Goal: Information Seeking & Learning: Learn about a topic

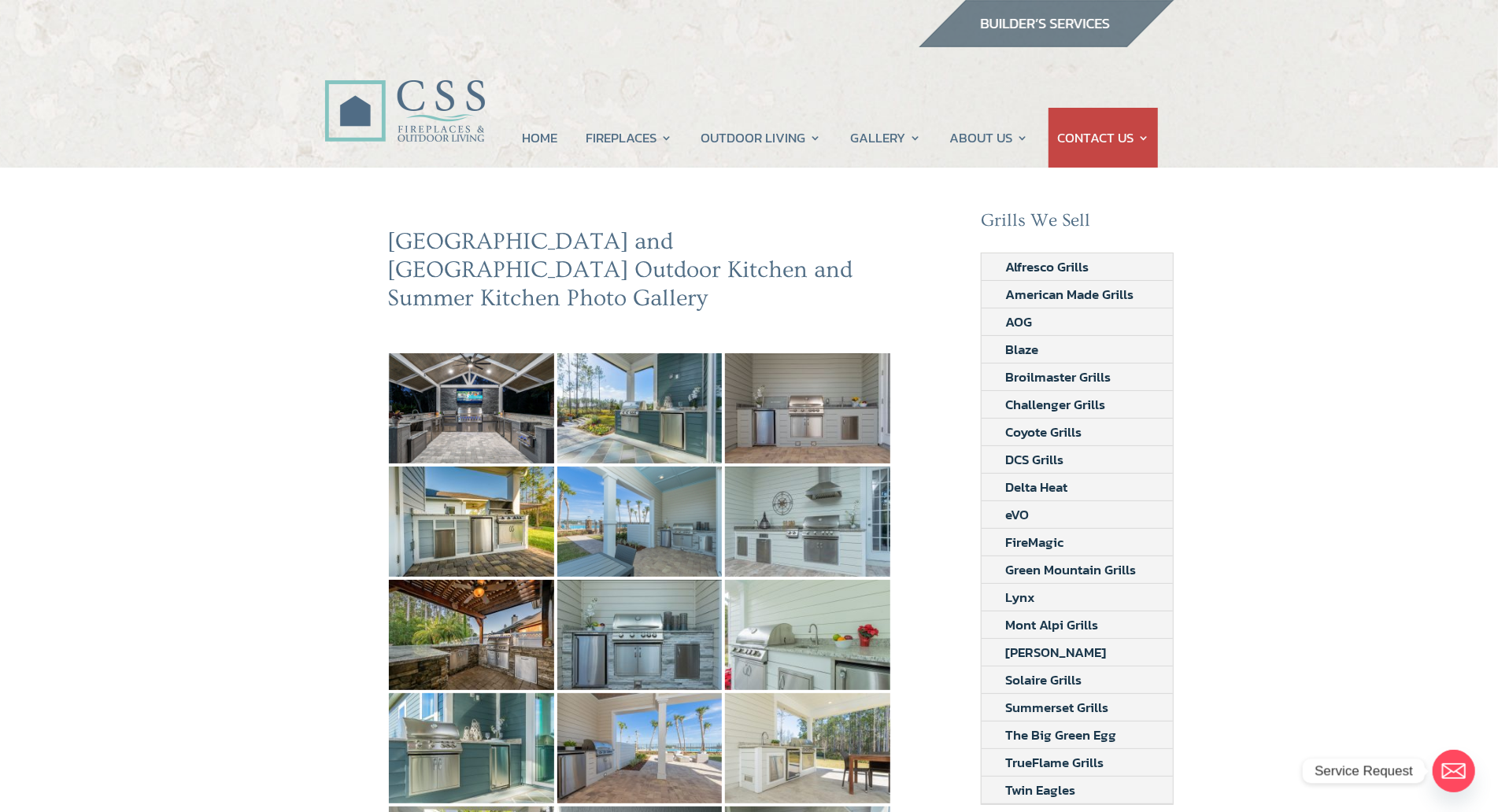
click at [139, 87] on my-module "HOME FIREPLACES Fireplace Remodel Fireplace Builder OUTDOOR LIVING Outdoor Kitc…" at bounding box center [749, 92] width 1498 height 153
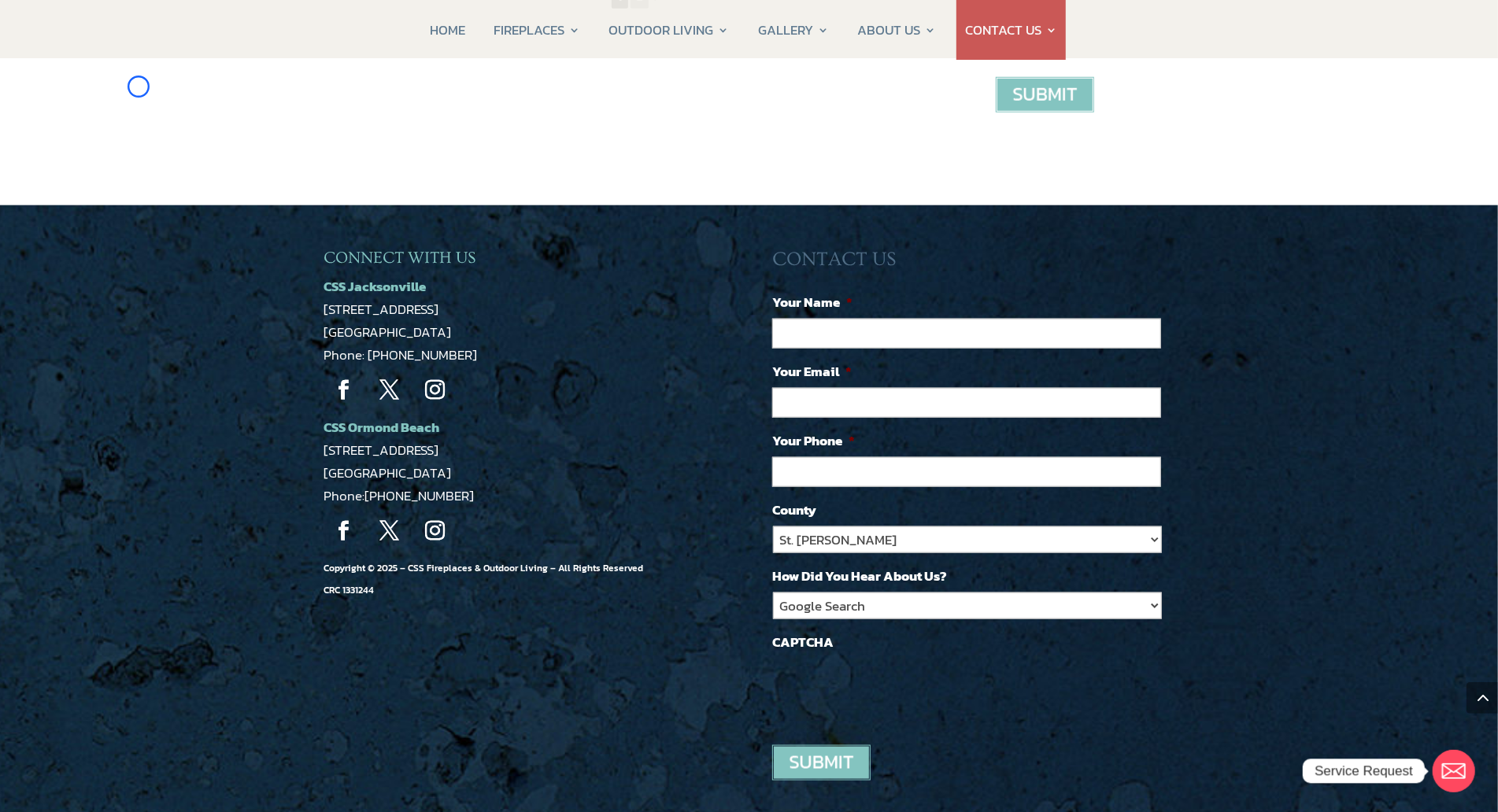
scroll to position [1339, 0]
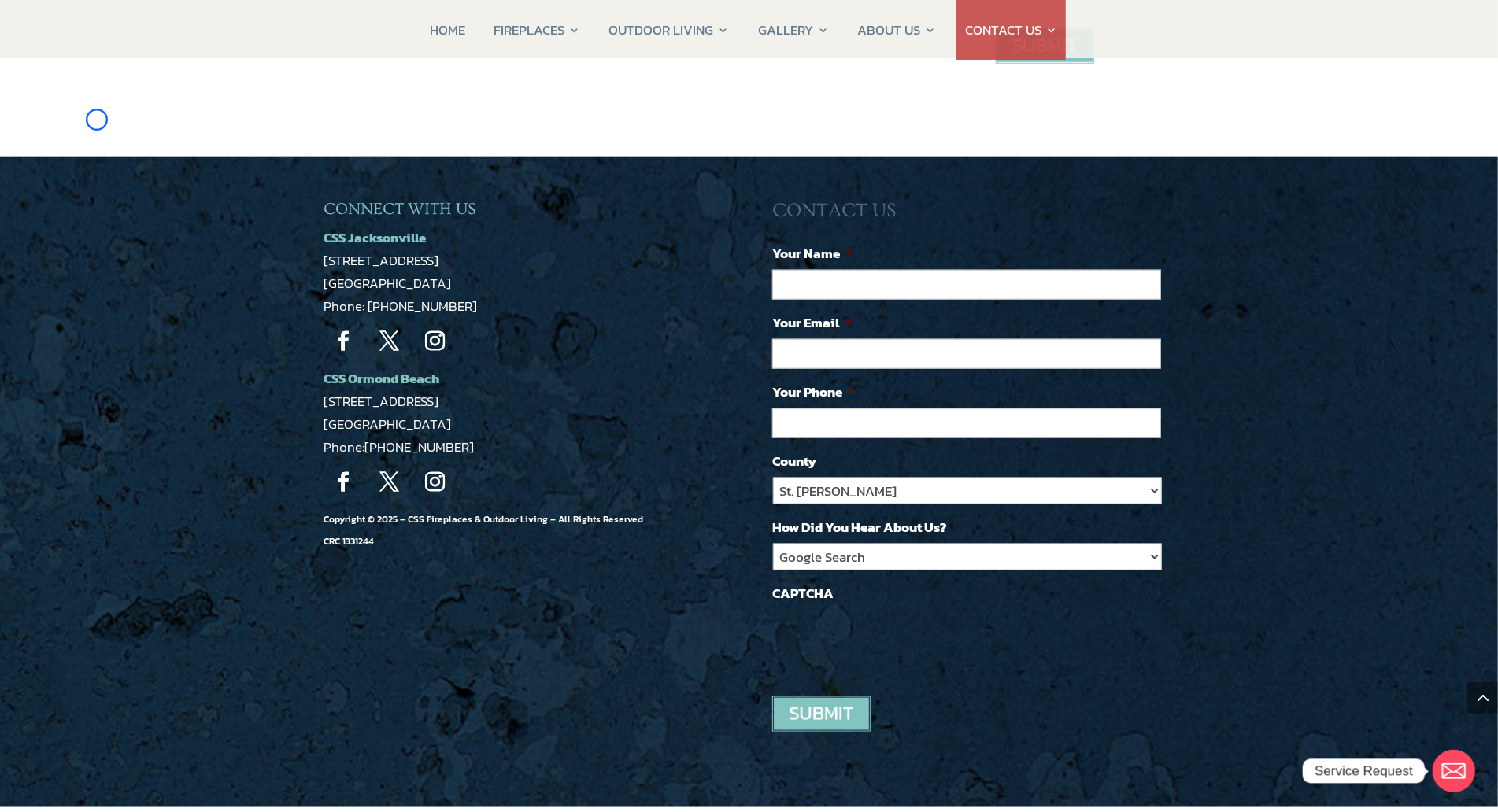
scroll to position [1158, 0]
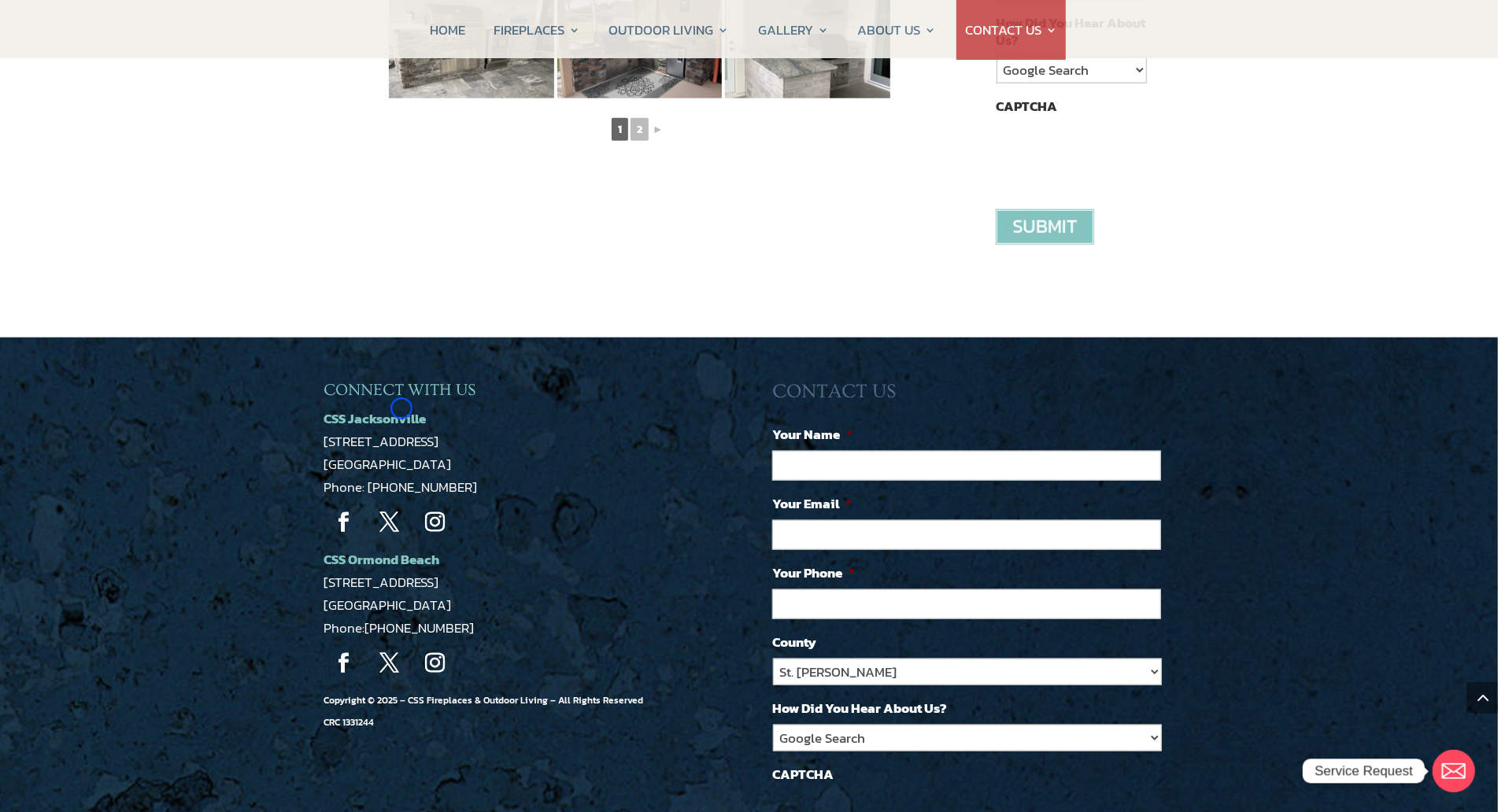
click at [402, 408] on span "CSS Jacksonville" at bounding box center [375, 419] width 102 height 21
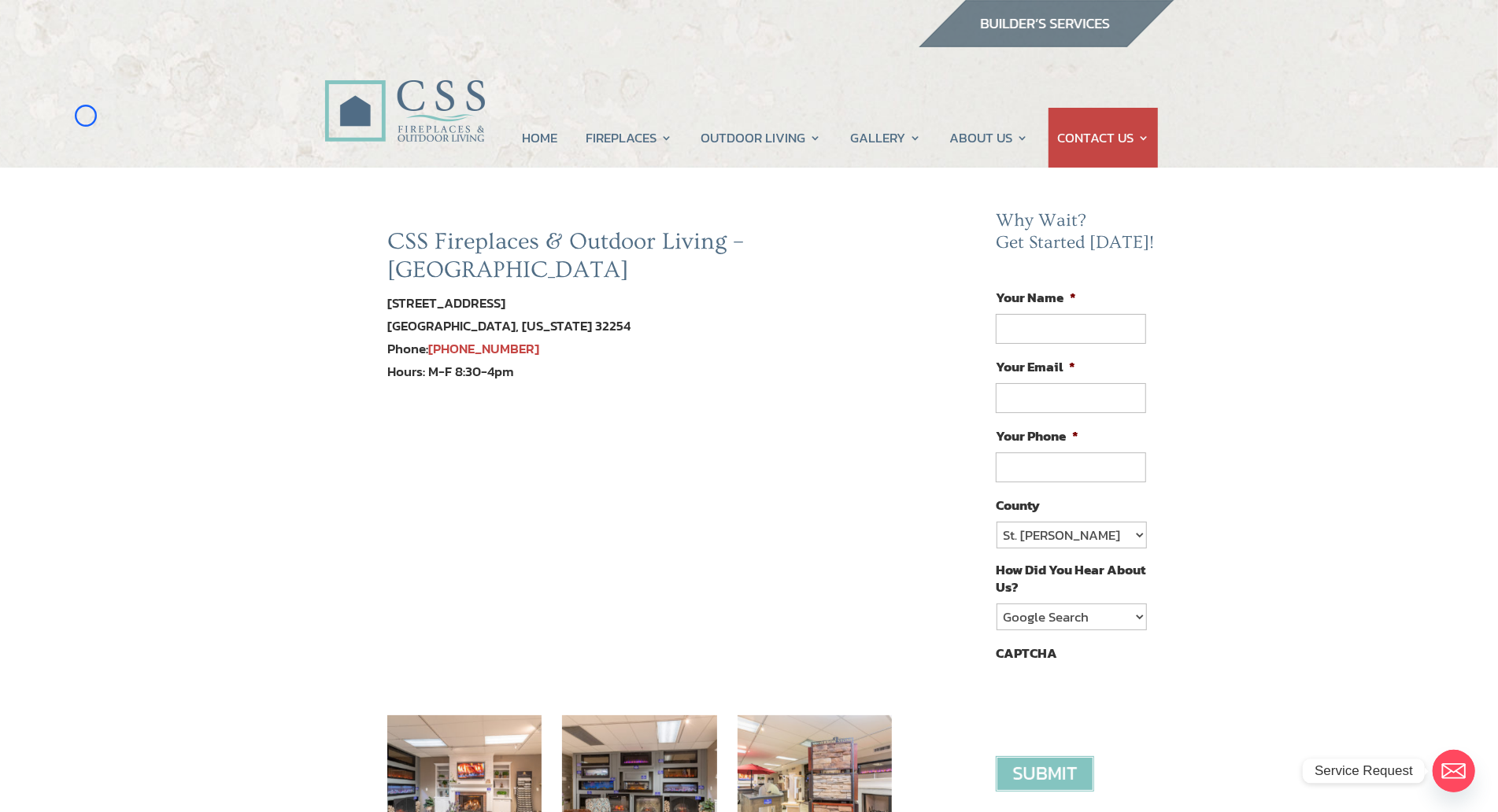
click at [86, 115] on my-module "HOME FIREPLACES Fireplace Remodel Fireplace Builder OUTDOOR LIVING Outdoor Kitc…" at bounding box center [749, 92] width 1498 height 153
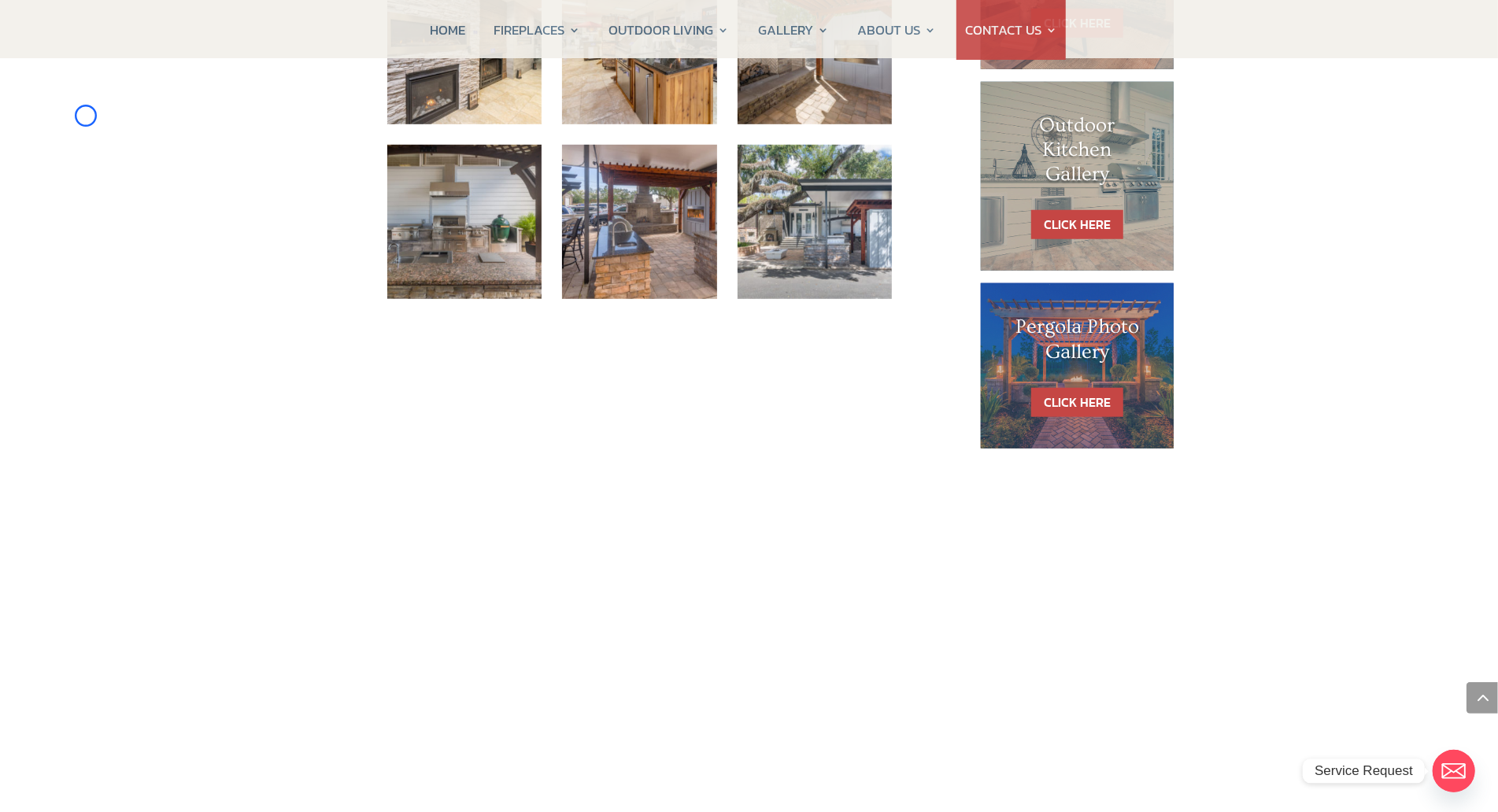
scroll to position [970, 0]
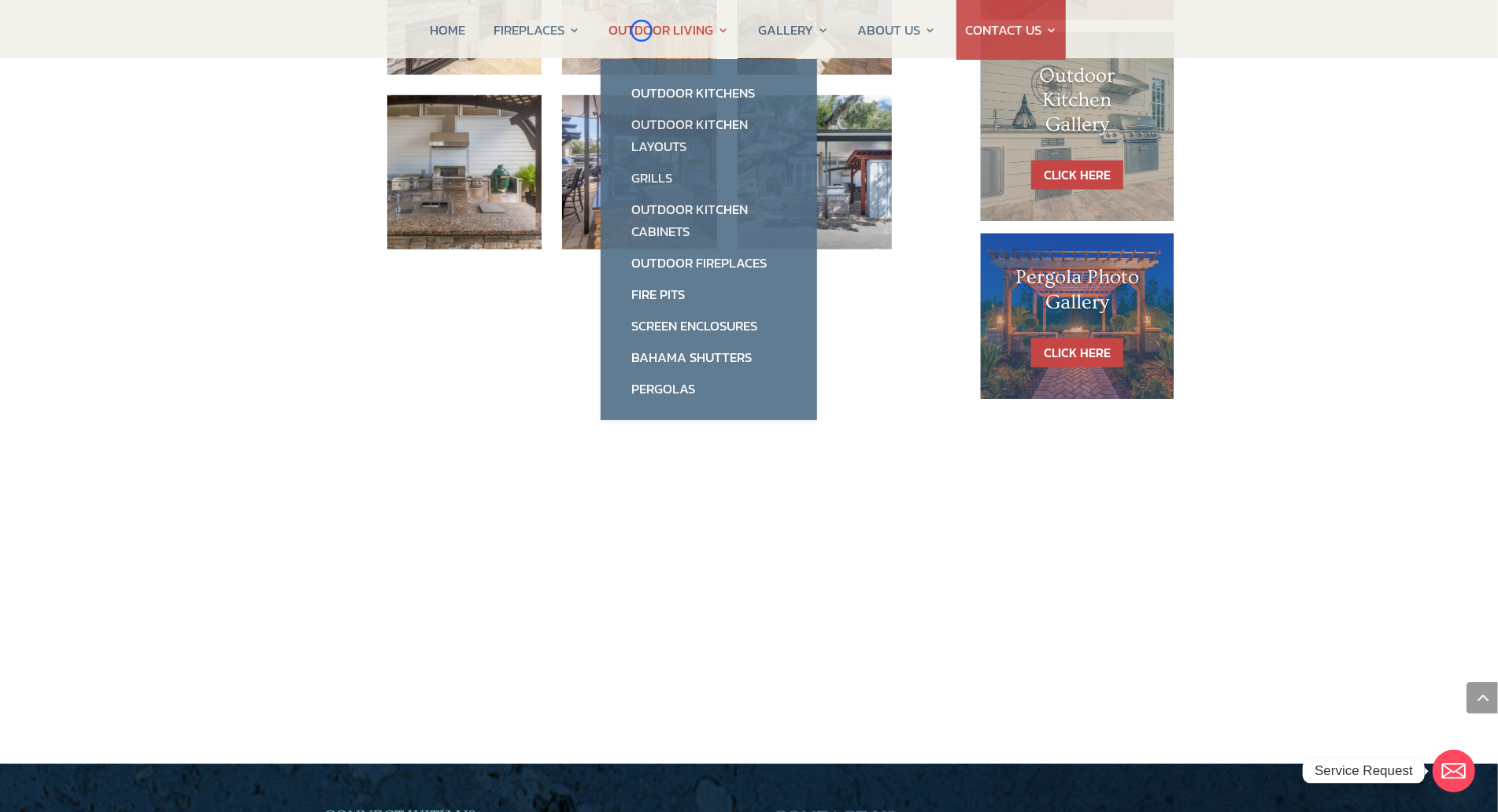
click at [641, 30] on link "OUTDOOR LIVING" at bounding box center [669, 29] width 120 height 60
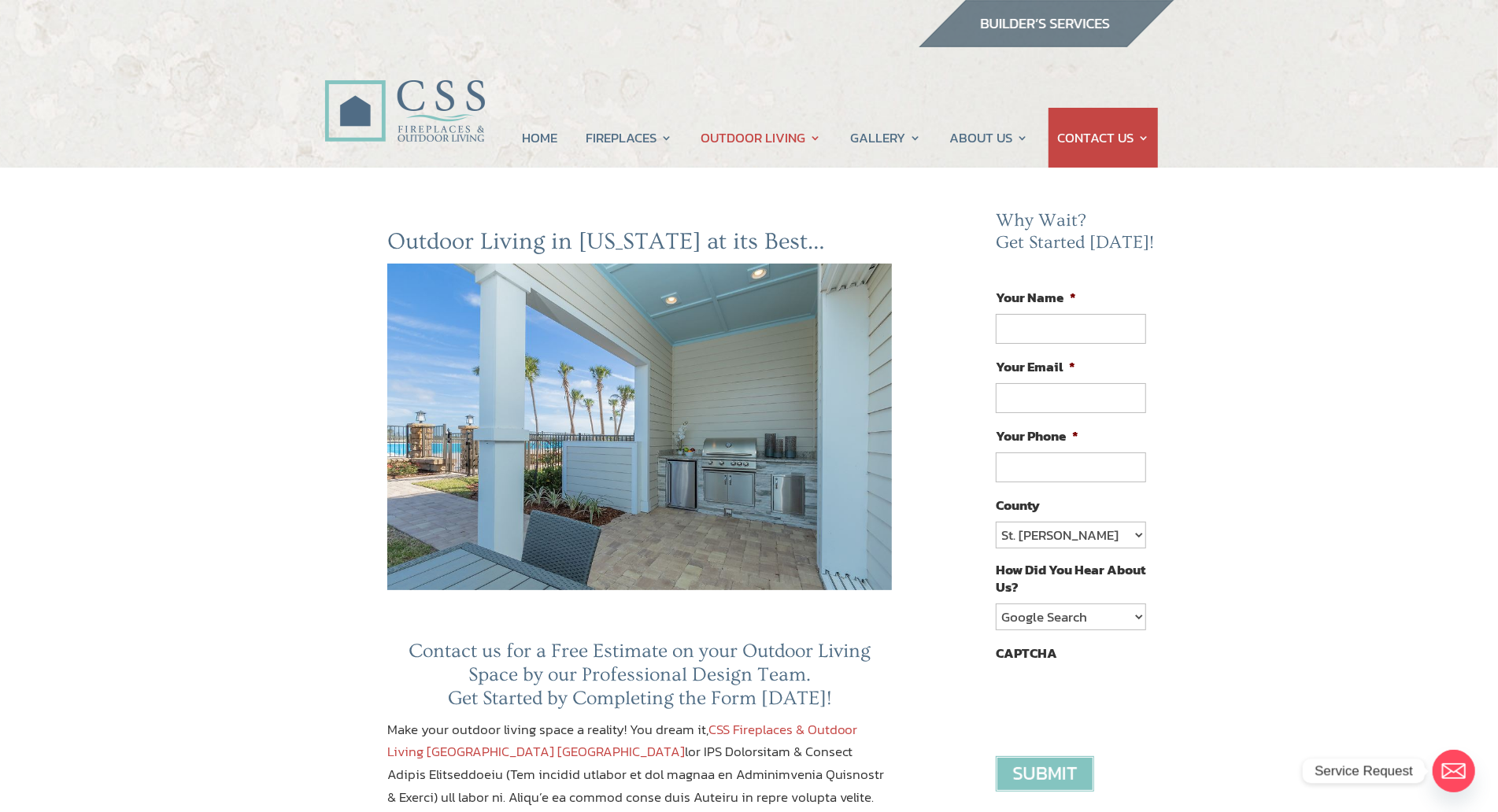
click at [131, 112] on my-module "HOME FIREPLACES Fireplace Remodel Fireplace Builder OUTDOOR LIVING Outdoor Kitc…" at bounding box center [749, 92] width 1498 height 153
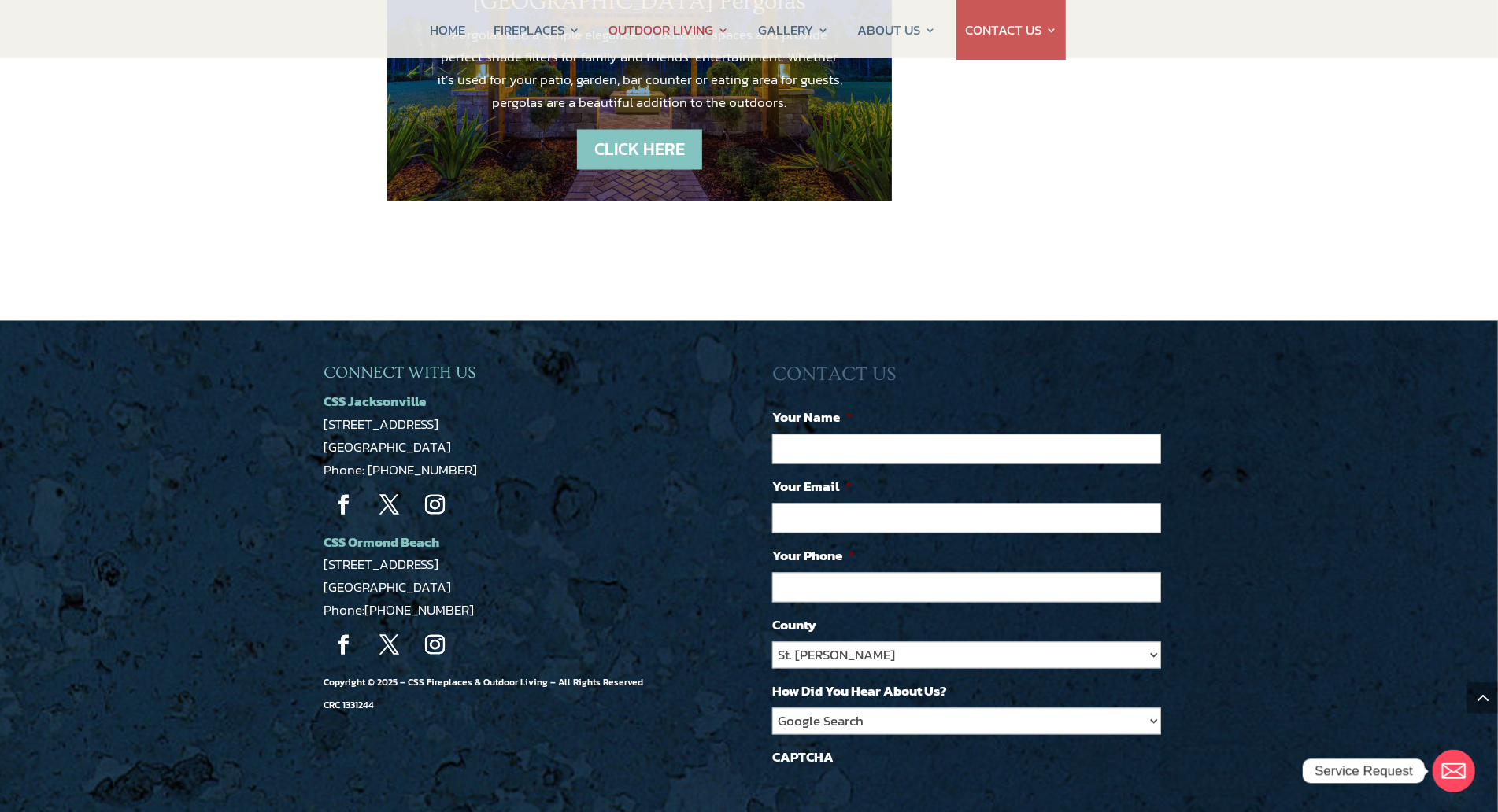
scroll to position [2222, 0]
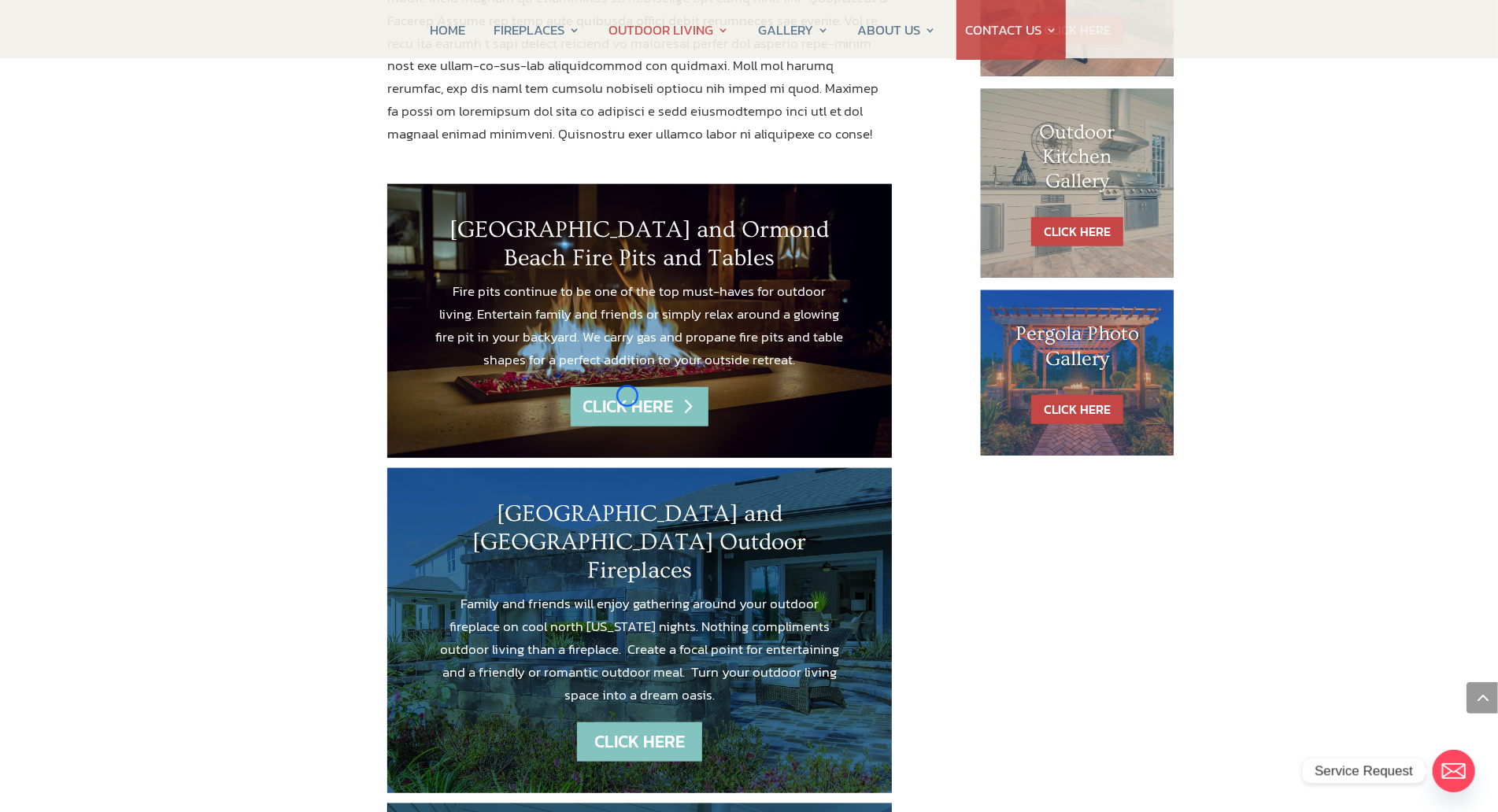
click at [627, 396] on link "CLICK HERE" at bounding box center [639, 407] width 137 height 40
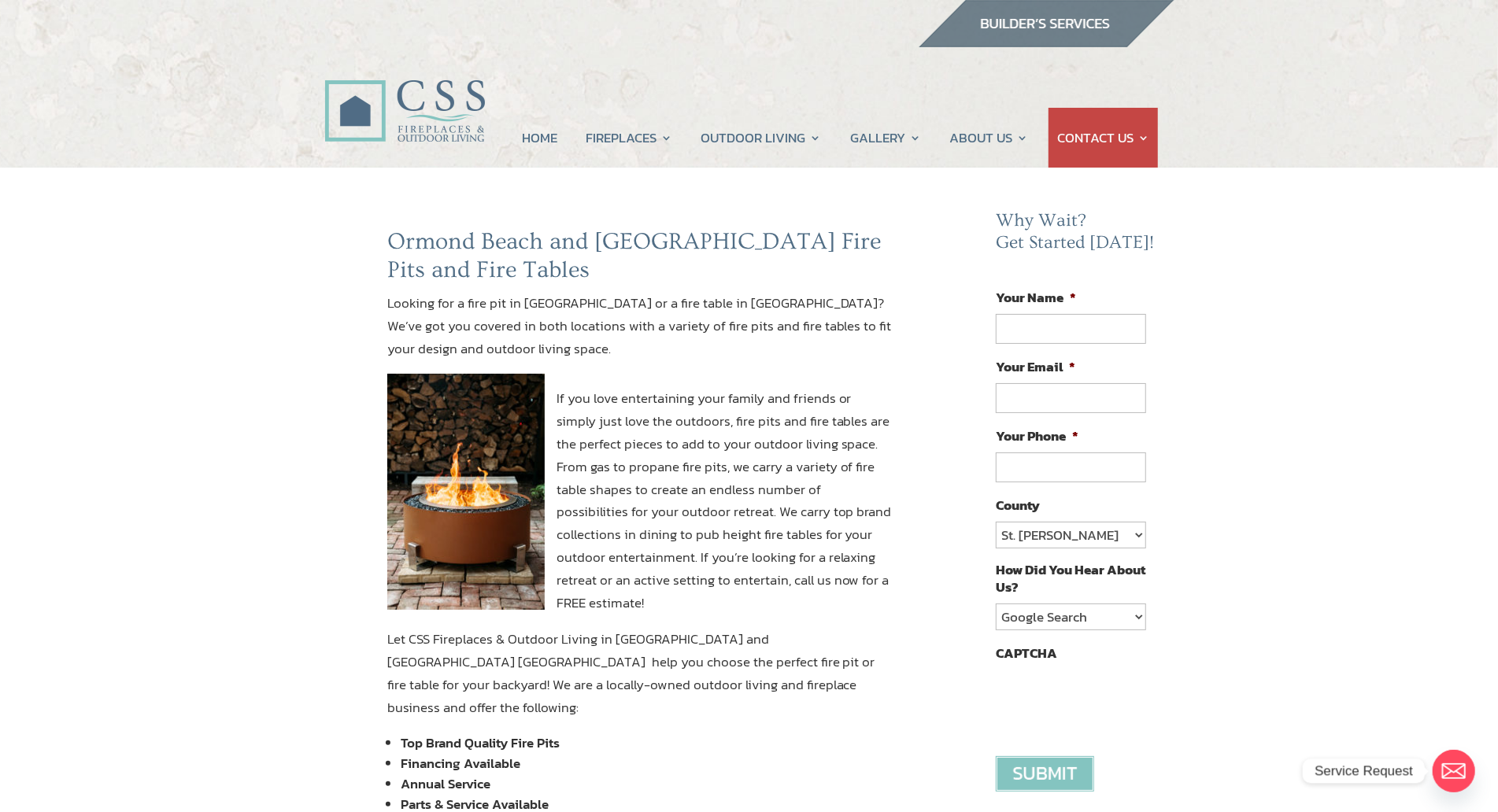
click at [125, 124] on my-module "HOME FIREPLACES Fireplace Remodel Fireplace Builder OUTDOOR LIVING Outdoor Kitc…" at bounding box center [749, 92] width 1498 height 153
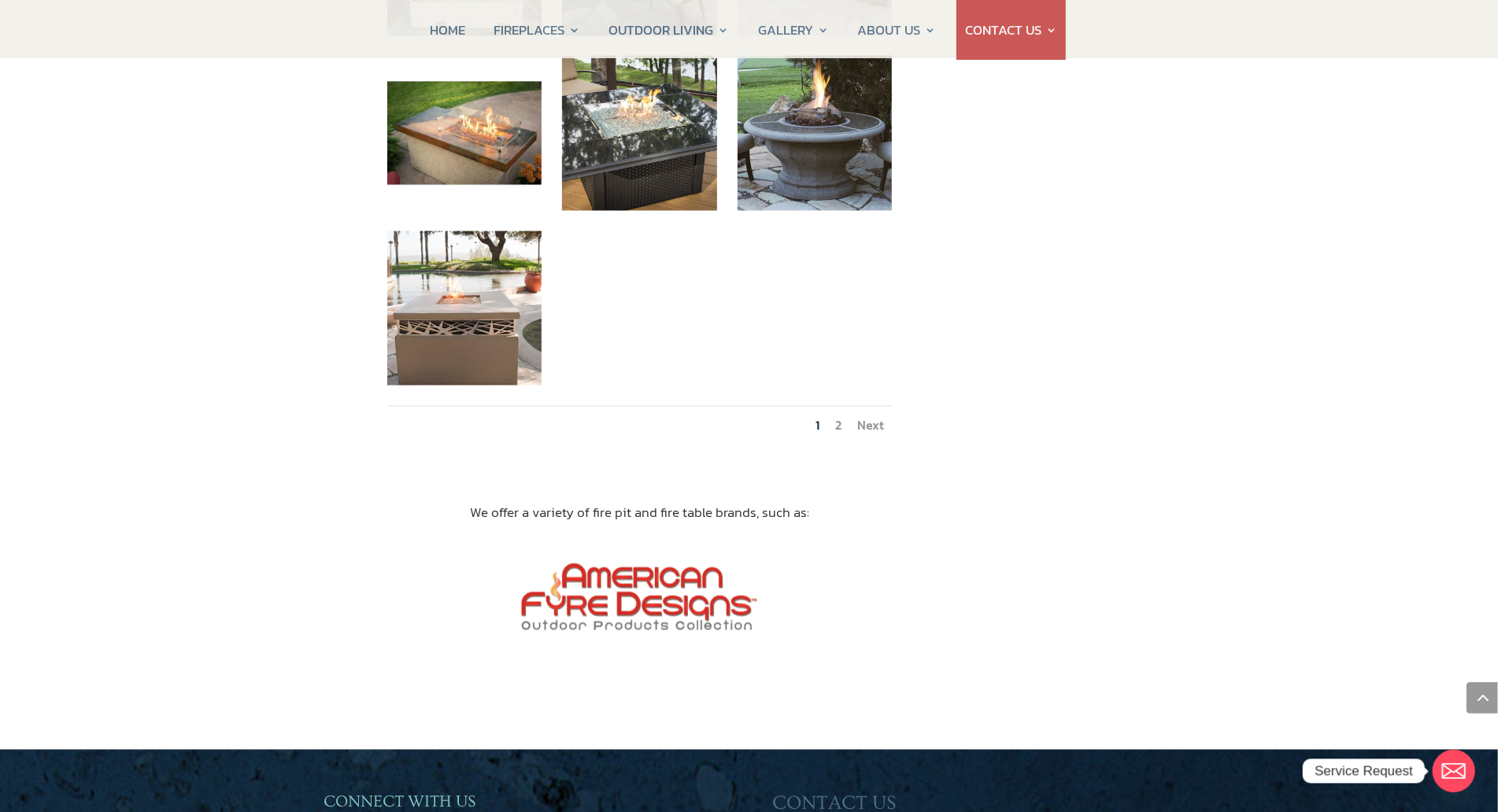
scroll to position [1880, 0]
